Goal: Information Seeking & Learning: Learn about a topic

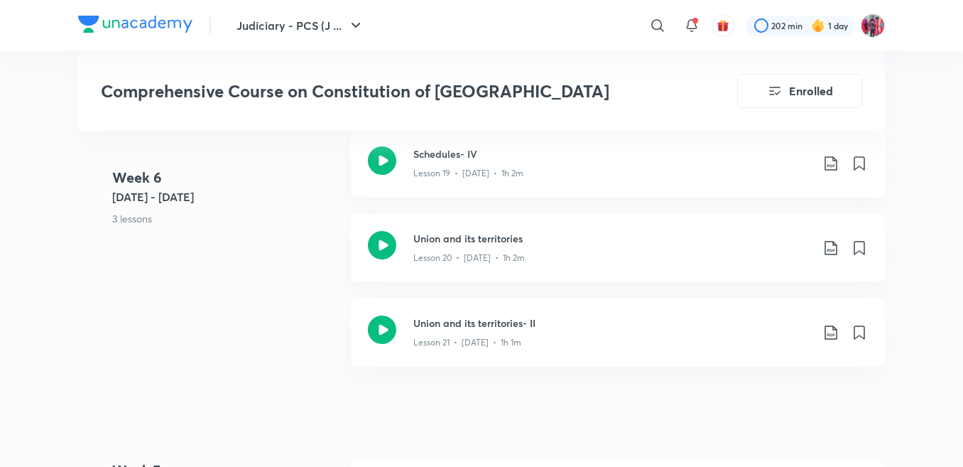
scroll to position [2628, 0]
